Goal: Navigation & Orientation: Find specific page/section

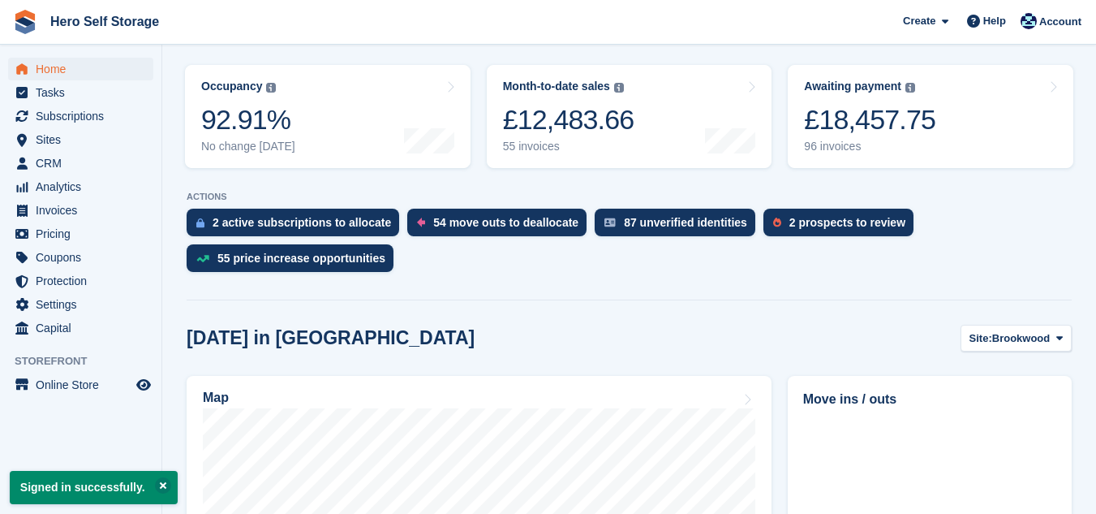
scroll to position [357, 0]
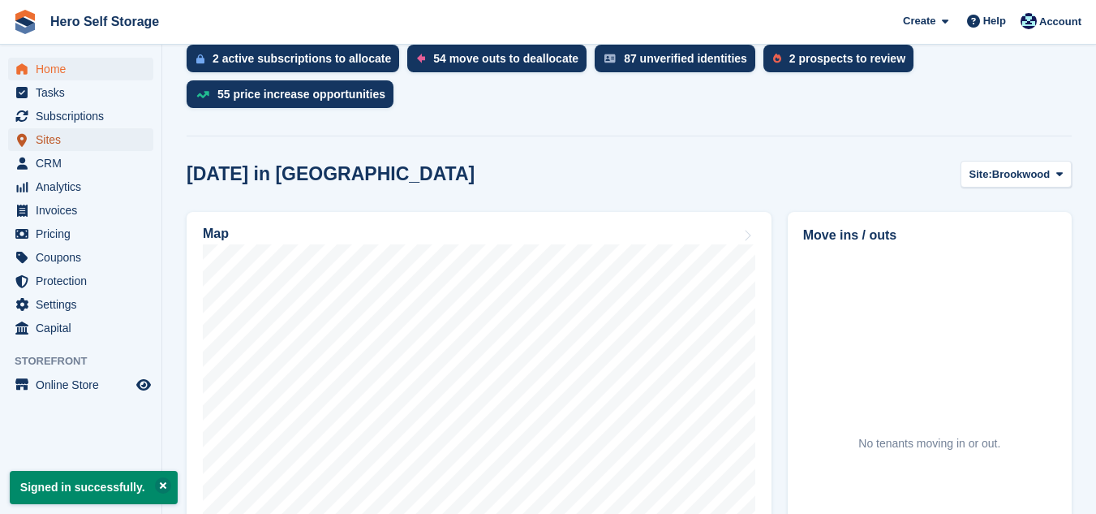
click at [35, 129] on link "Sites" at bounding box center [80, 139] width 145 height 23
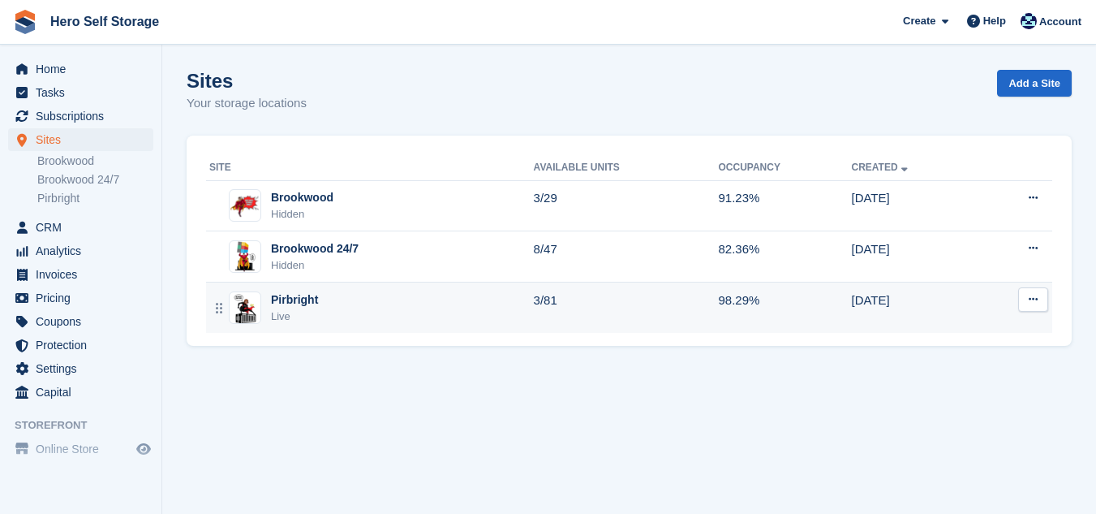
click at [375, 317] on div "Pirbright Live" at bounding box center [371, 307] width 325 height 33
